Goal: Use online tool/utility: Utilize a website feature to perform a specific function

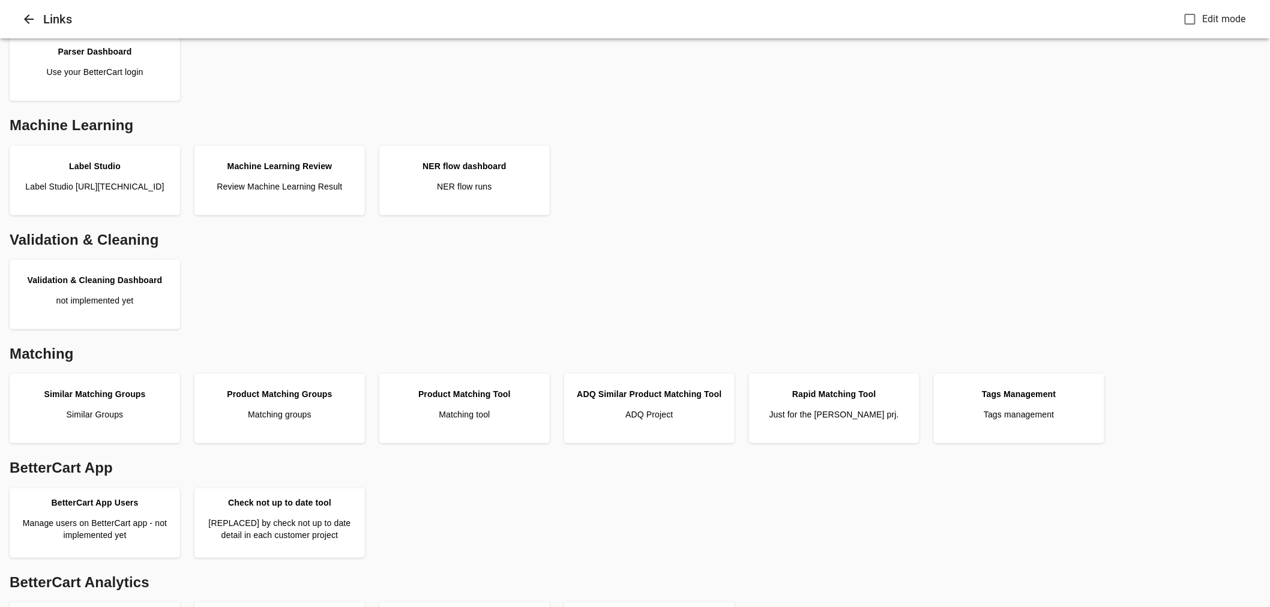
scroll to position [133, 0]
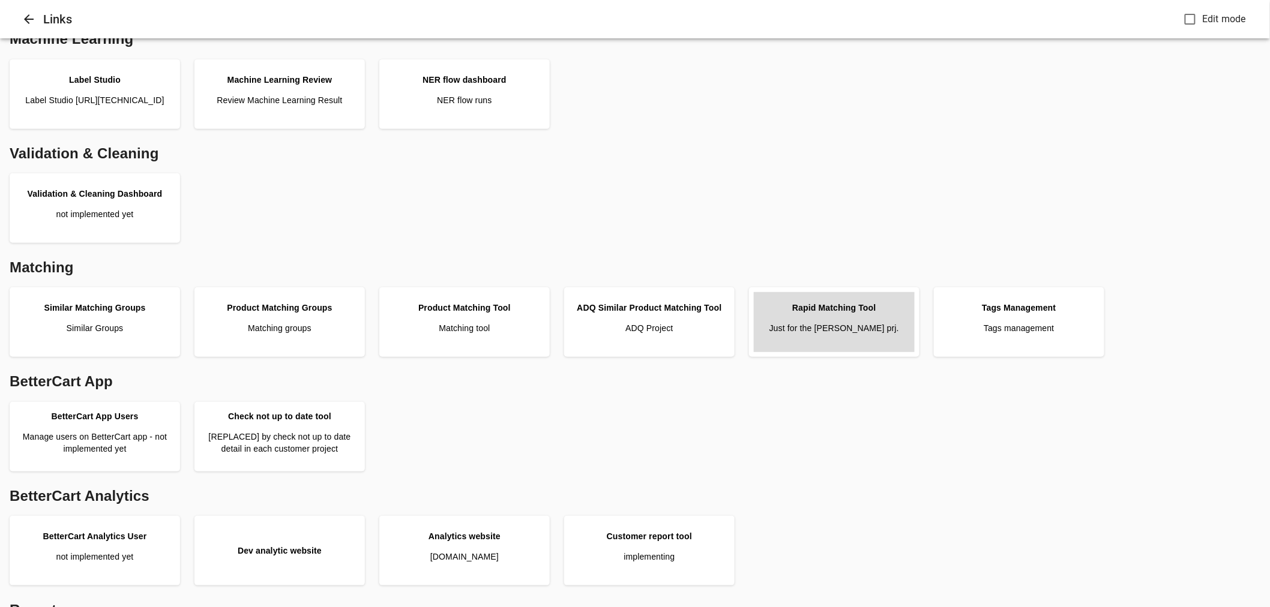
click at [855, 328] on p "Just for the Pattison prj." at bounding box center [834, 328] width 130 height 12
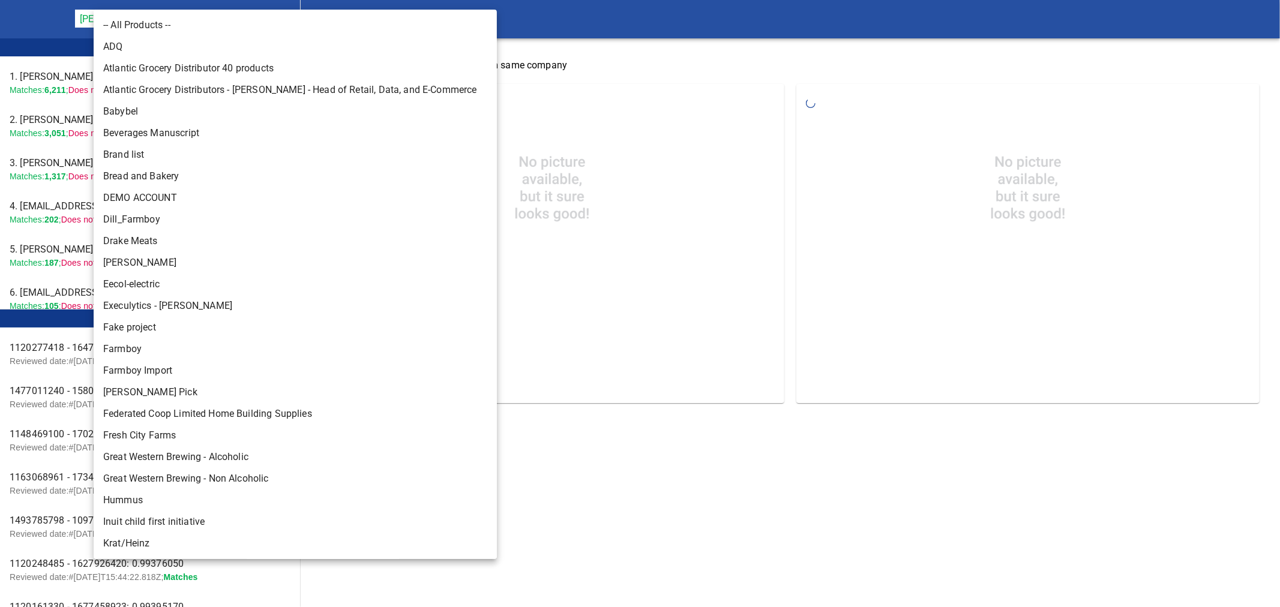
click at [188, 19] on body "tspan{white-space:pre} Rapid Matching Tool [PERSON_NAME] Food Group 128 Leader …" at bounding box center [640, 212] width 1280 height 424
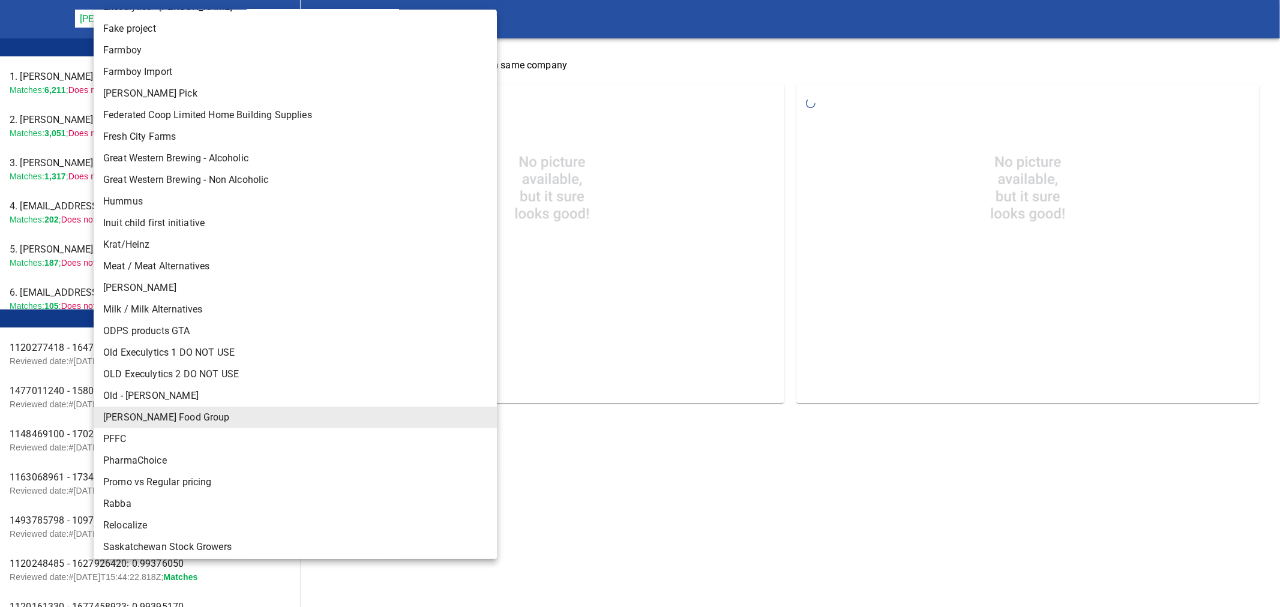
scroll to position [333, 0]
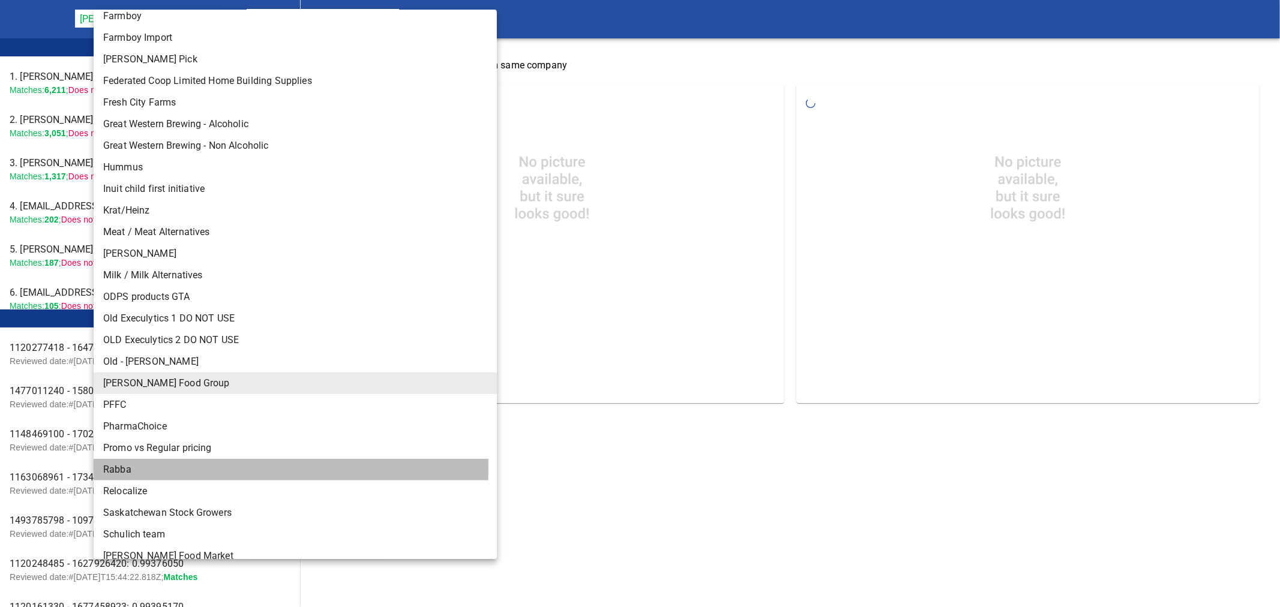
click at [130, 468] on li "Rabba" at bounding box center [300, 470] width 413 height 22
type input "142"
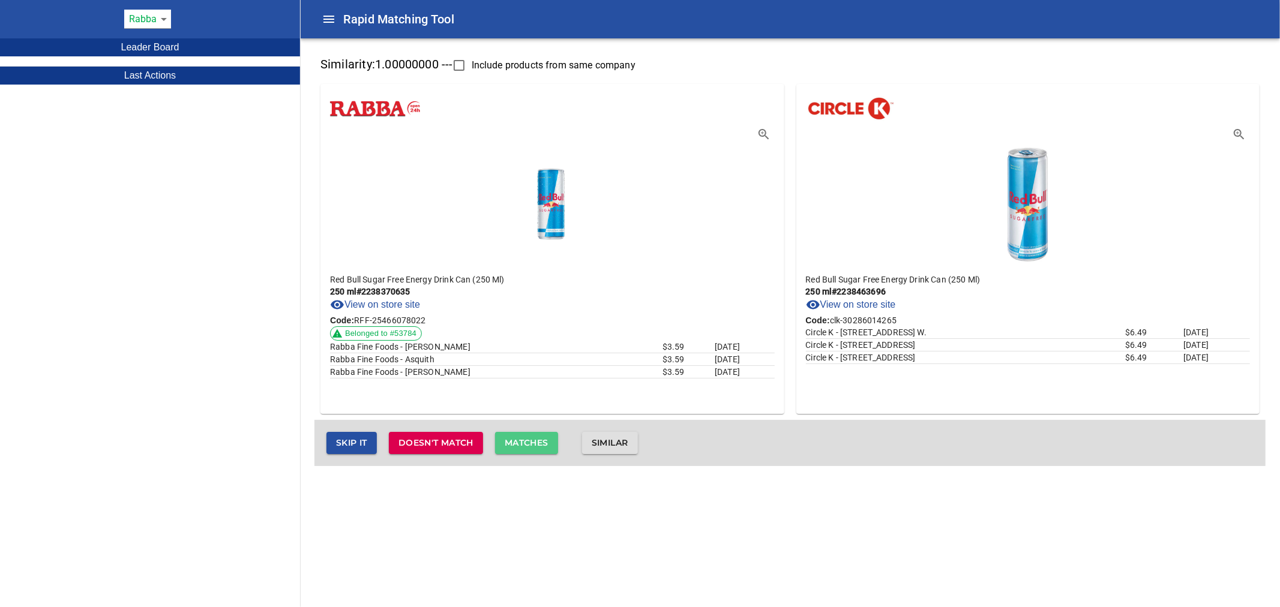
click at [530, 443] on span "Matches" at bounding box center [527, 443] width 44 height 15
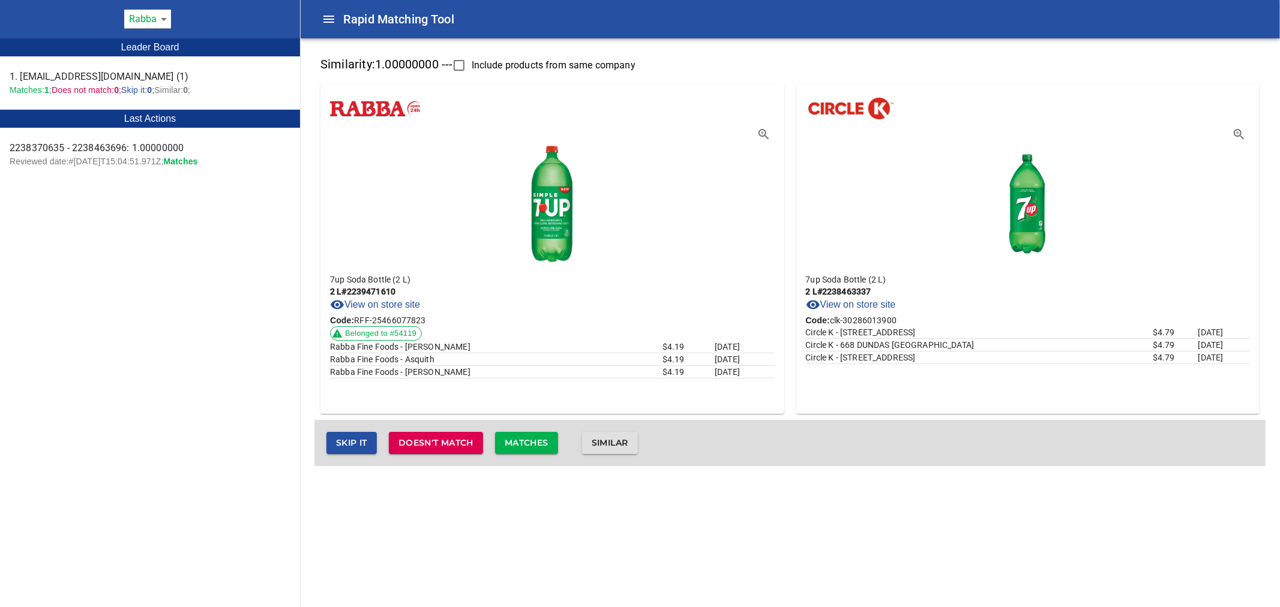
click at [542, 445] on span "Matches" at bounding box center [527, 443] width 44 height 15
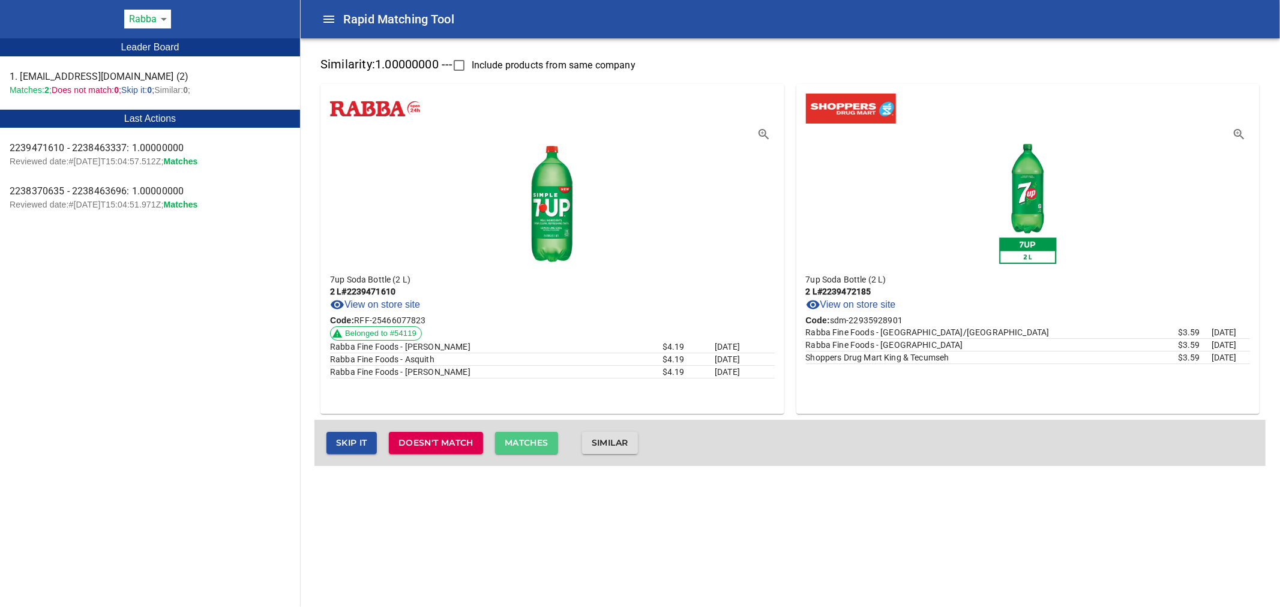
click at [542, 445] on span "Matches" at bounding box center [527, 443] width 44 height 15
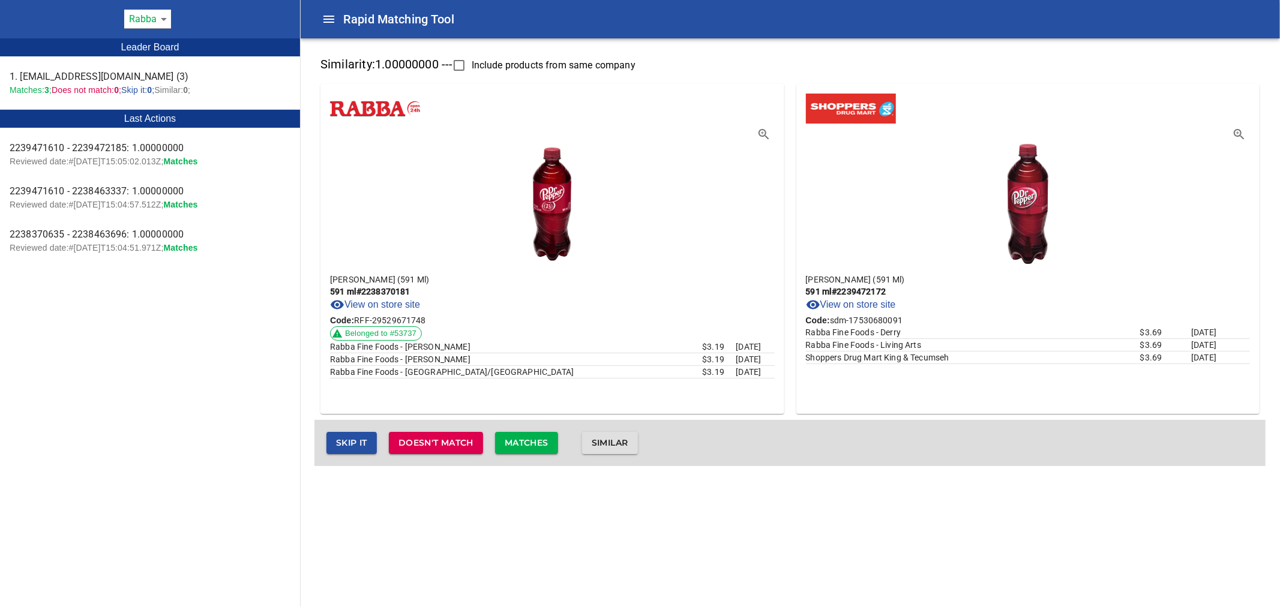
click at [540, 436] on span "Matches" at bounding box center [527, 443] width 44 height 15
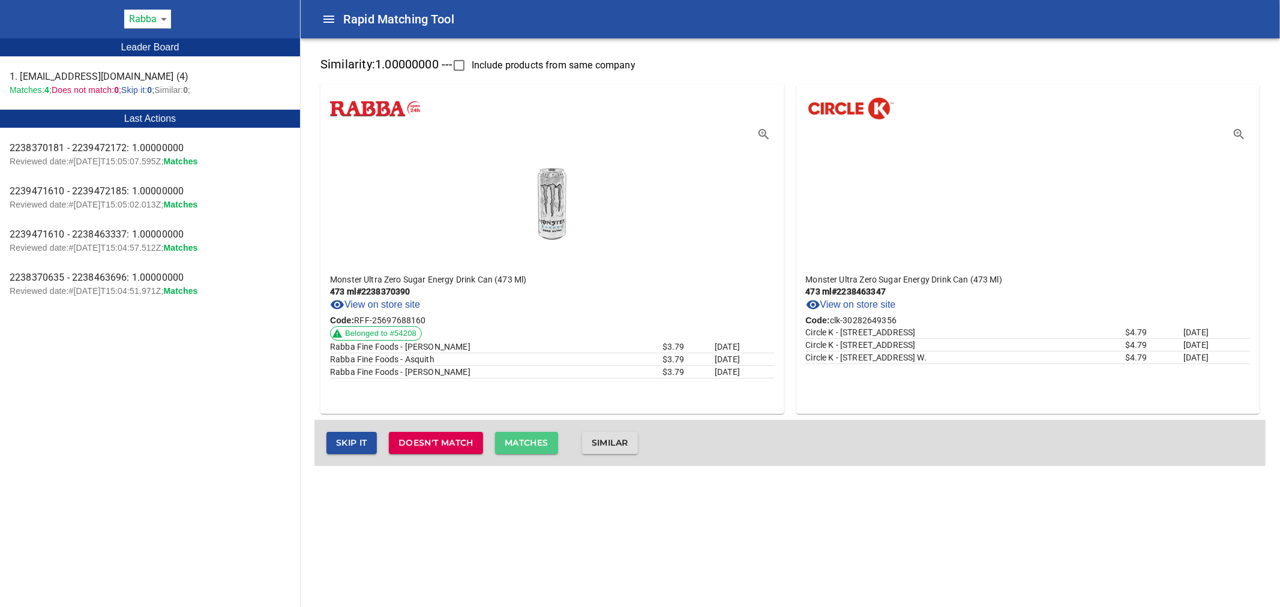
click at [540, 436] on span "Matches" at bounding box center [527, 443] width 44 height 15
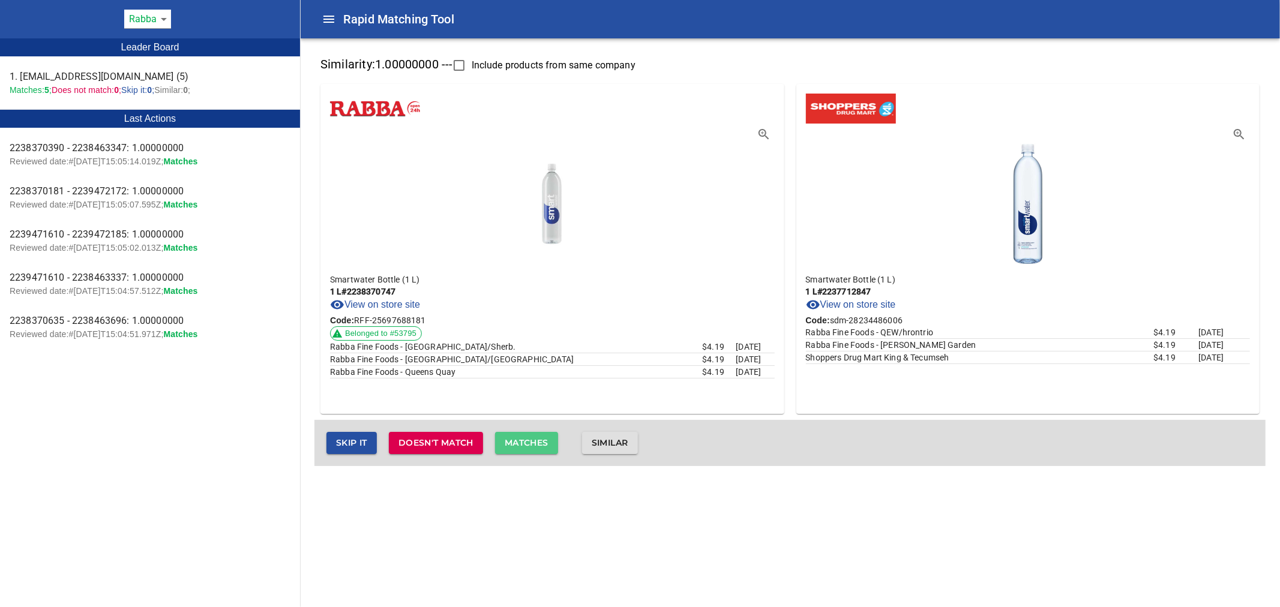
click at [540, 436] on span "Matches" at bounding box center [527, 443] width 44 height 15
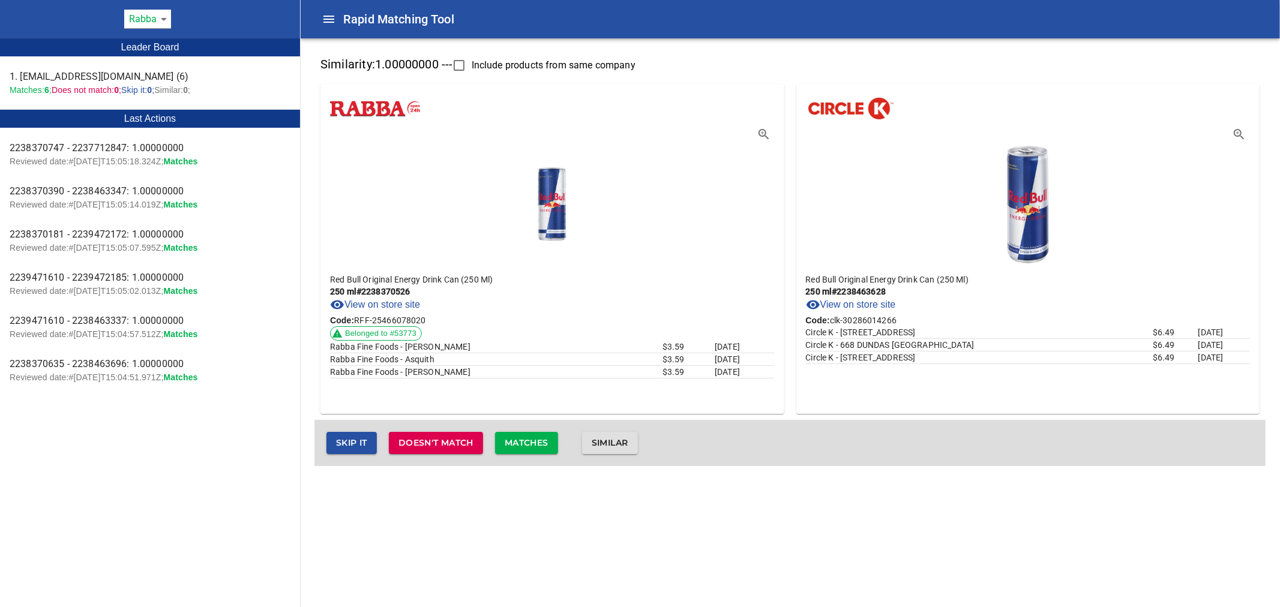
click at [540, 436] on span "Matches" at bounding box center [527, 443] width 44 height 15
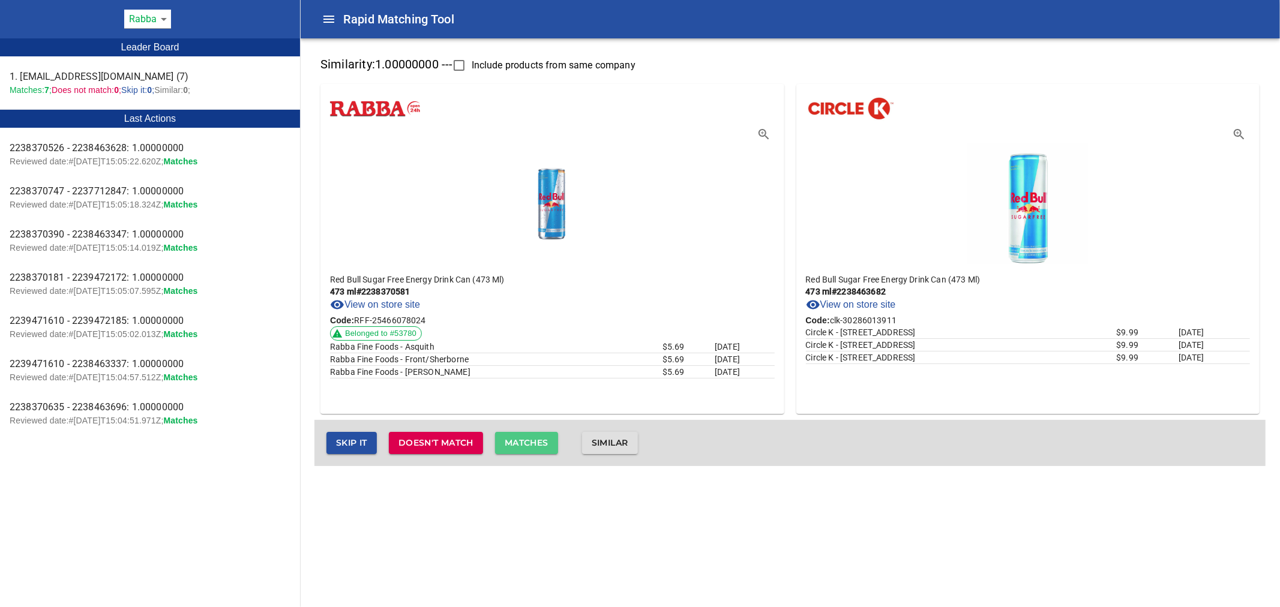
click at [540, 436] on span "Matches" at bounding box center [527, 443] width 44 height 15
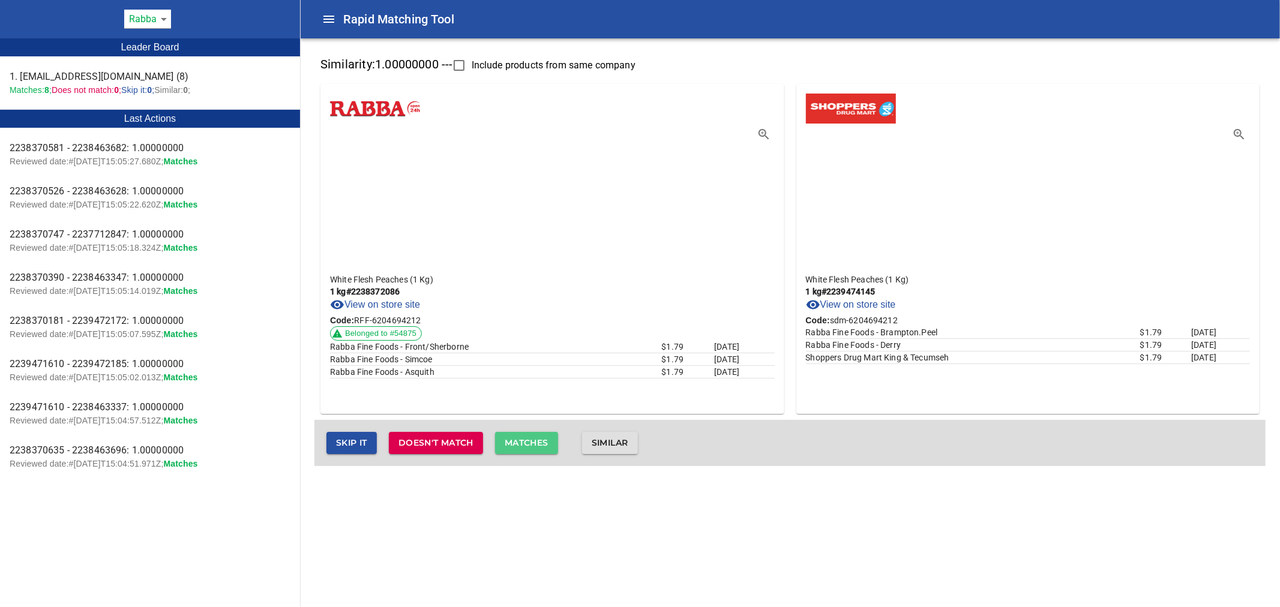
click at [540, 436] on span "Matches" at bounding box center [527, 443] width 44 height 15
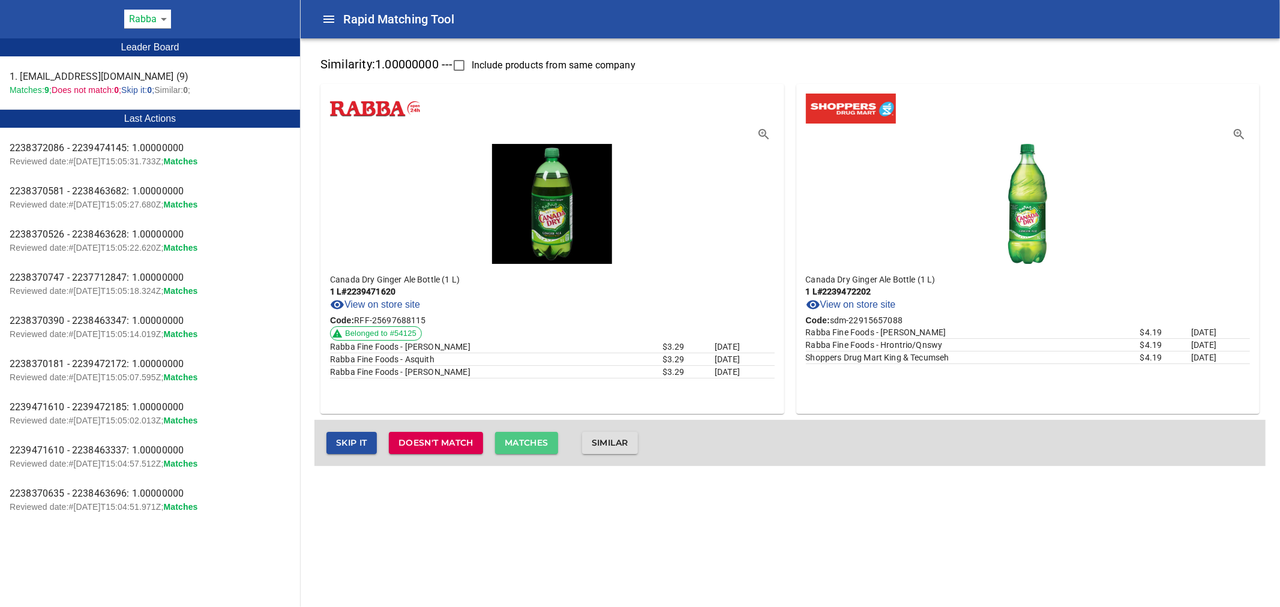
click at [540, 438] on span "Matches" at bounding box center [527, 443] width 44 height 15
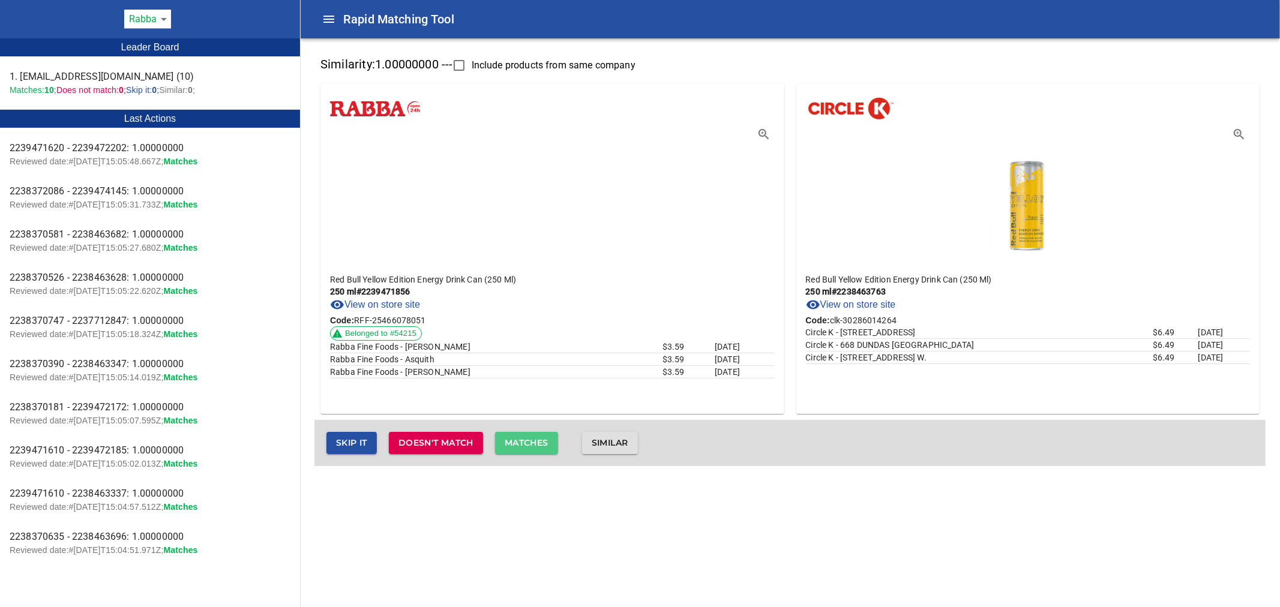
click at [540, 438] on span "Matches" at bounding box center [527, 443] width 44 height 15
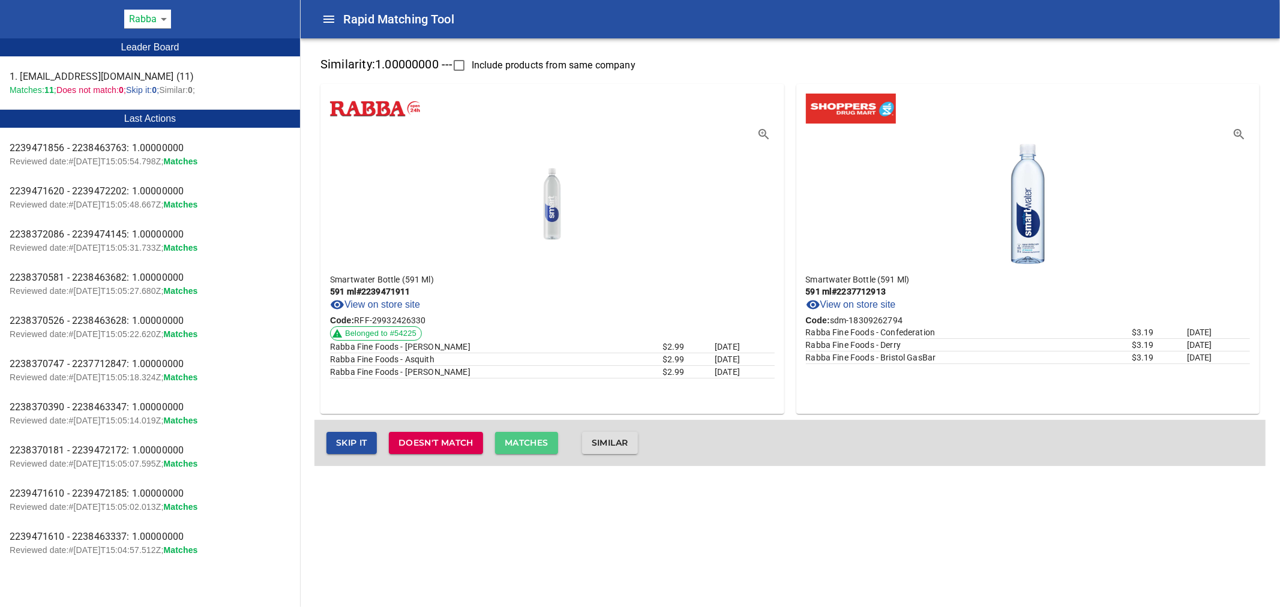
click at [540, 438] on span "Matches" at bounding box center [527, 443] width 44 height 15
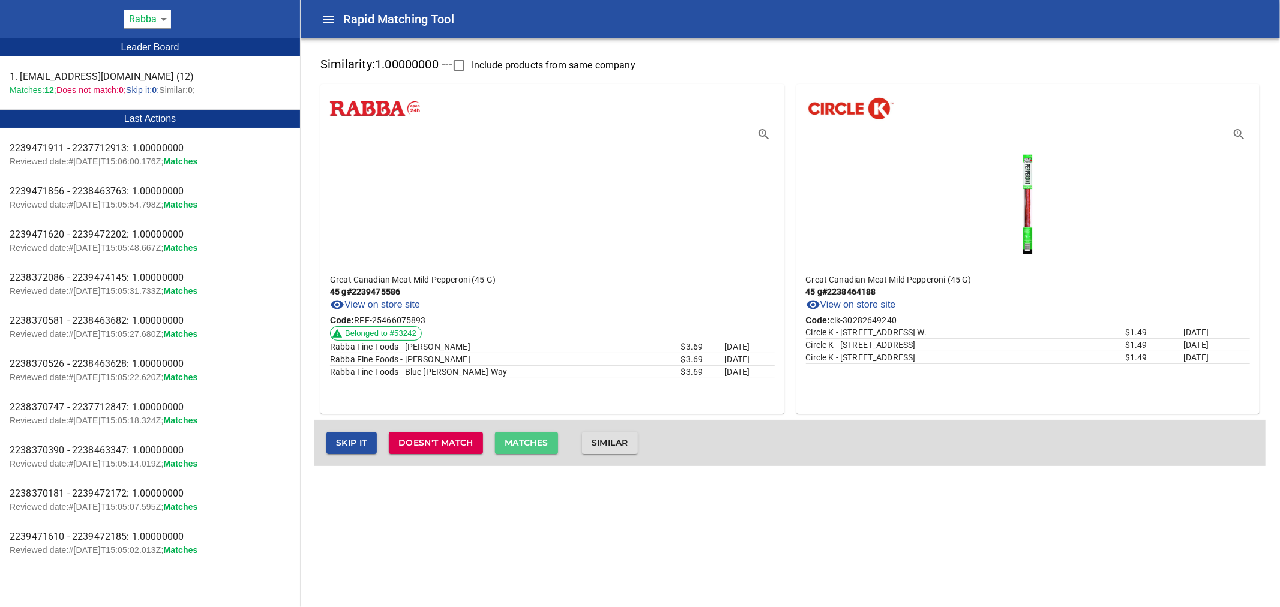
click at [540, 438] on span "Matches" at bounding box center [527, 443] width 44 height 15
